Goal: Book appointment/travel/reservation

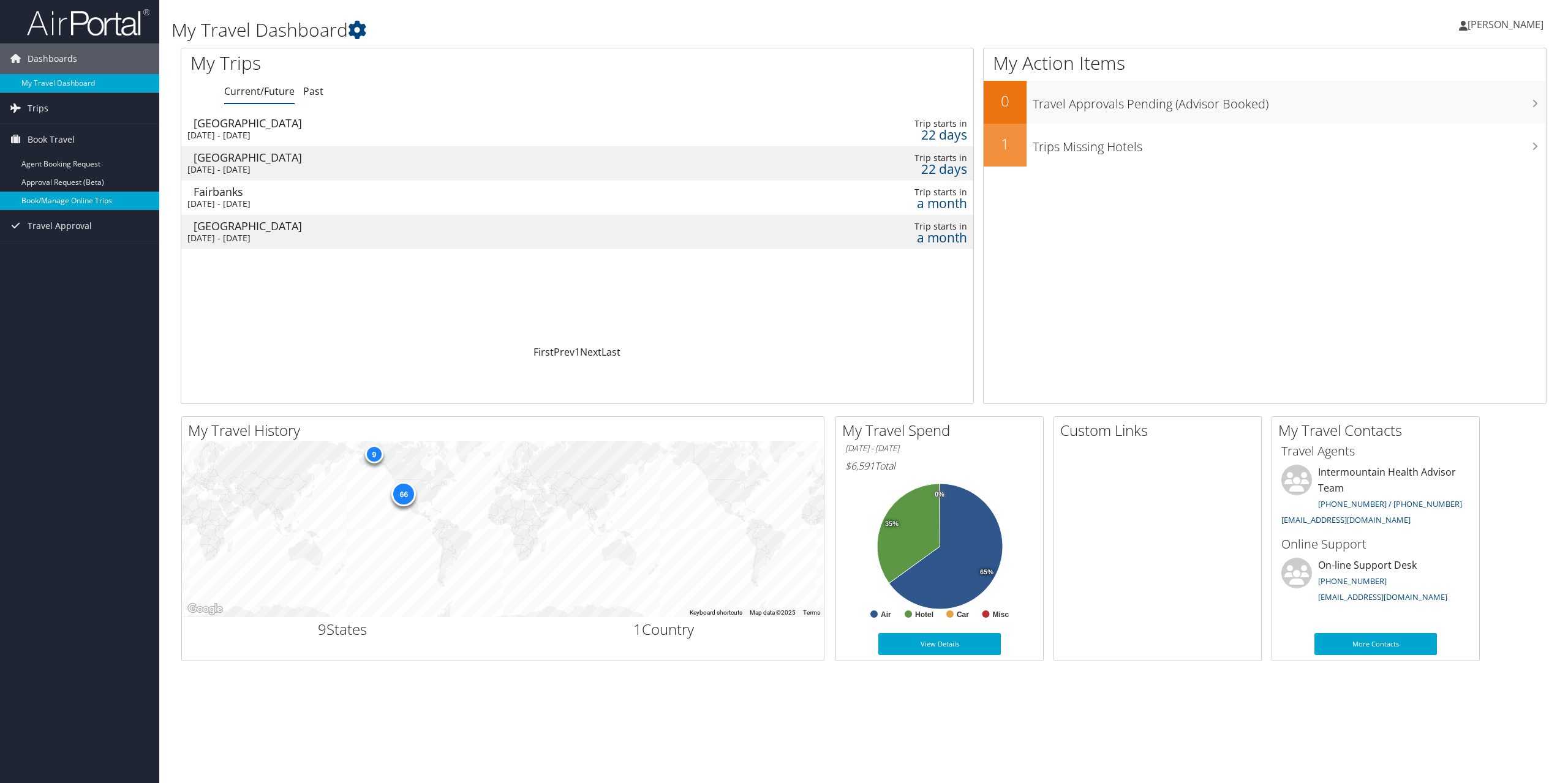
click at [65, 200] on link "Book/Manage Online Trips" at bounding box center [79, 200] width 159 height 18
